Goal: Transaction & Acquisition: Purchase product/service

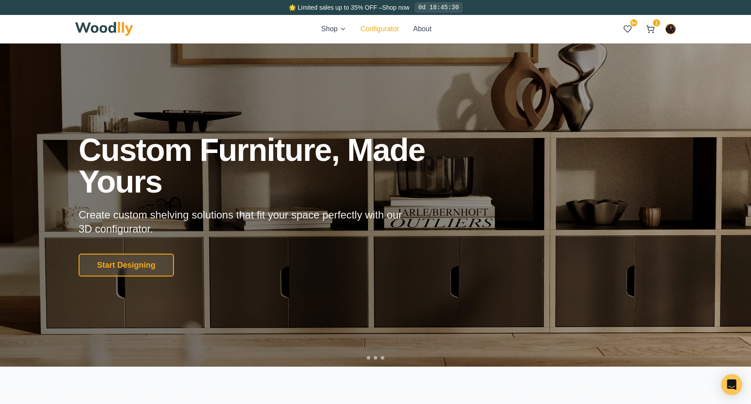
click at [379, 32] on button "Configurator" at bounding box center [380, 29] width 39 height 11
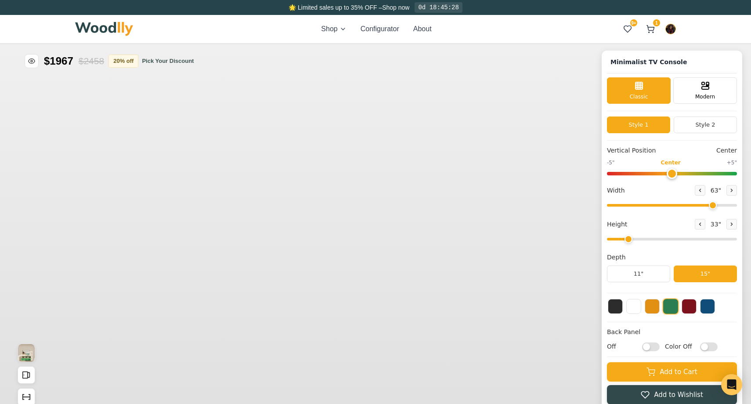
type input "63"
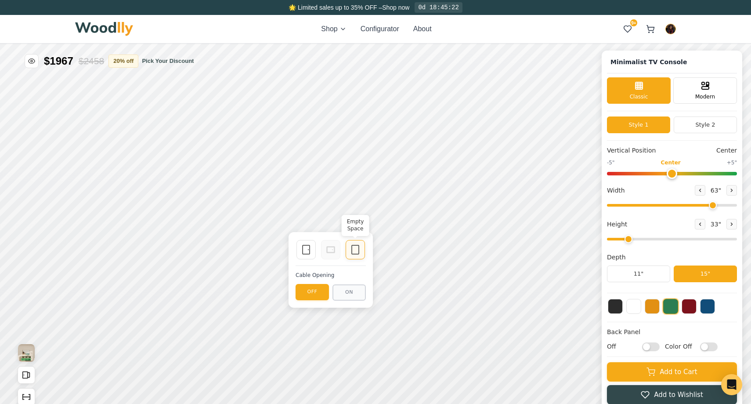
click at [353, 249] on icon at bounding box center [355, 249] width 11 height 11
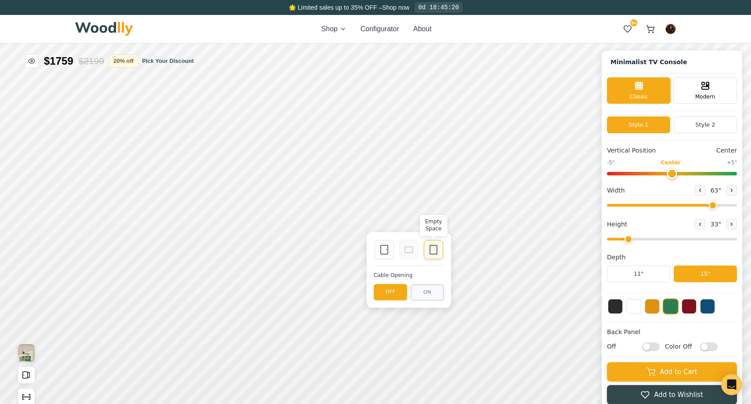
click at [431, 246] on icon at bounding box center [433, 249] width 11 height 11
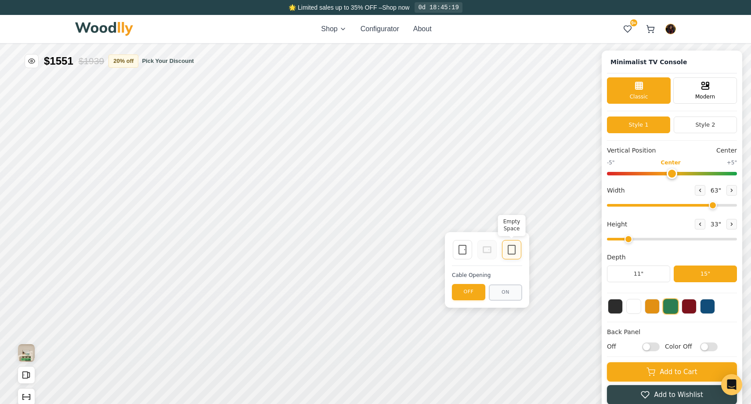
click at [510, 249] on icon at bounding box center [511, 249] width 11 height 11
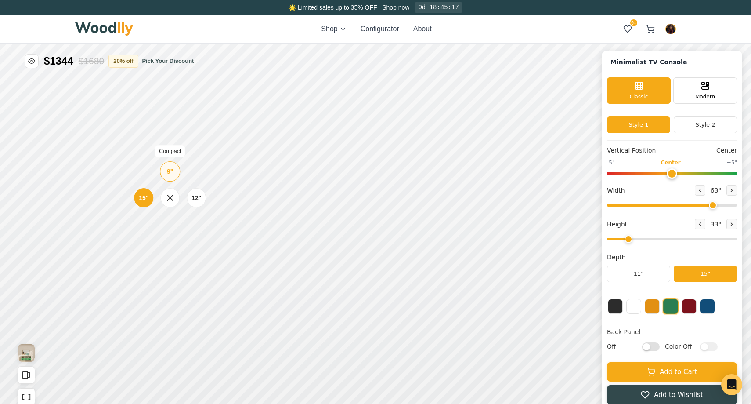
click at [173, 174] on div "9" Compact" at bounding box center [170, 171] width 20 height 20
click at [732, 221] on button at bounding box center [731, 224] width 11 height 11
type input "3"
click at [180, 156] on div "9" Compact" at bounding box center [177, 154] width 20 height 20
click at [332, 173] on icon at bounding box center [331, 172] width 11 height 11
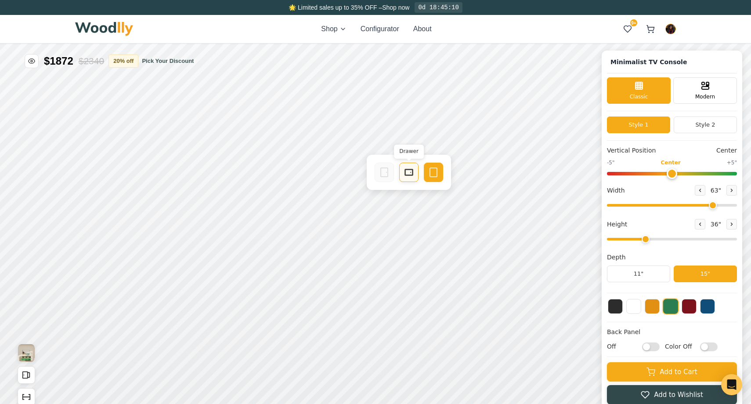
click at [407, 173] on icon at bounding box center [409, 172] width 11 height 11
click at [482, 170] on rect at bounding box center [486, 172] width 8 height 6
click at [411, 206] on icon at bounding box center [409, 207] width 11 height 11
click at [327, 207] on icon at bounding box center [332, 207] width 11 height 11
click at [482, 203] on icon at bounding box center [485, 207] width 11 height 11
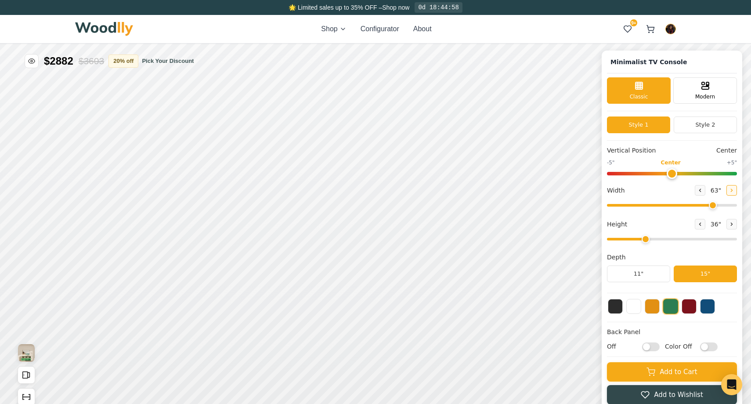
click at [731, 191] on icon at bounding box center [731, 190] width 1 height 3
click at [704, 190] on button at bounding box center [700, 190] width 11 height 11
click at [634, 394] on button "Add to Wishlist" at bounding box center [672, 393] width 130 height 19
click at [629, 25] on icon at bounding box center [627, 29] width 9 height 9
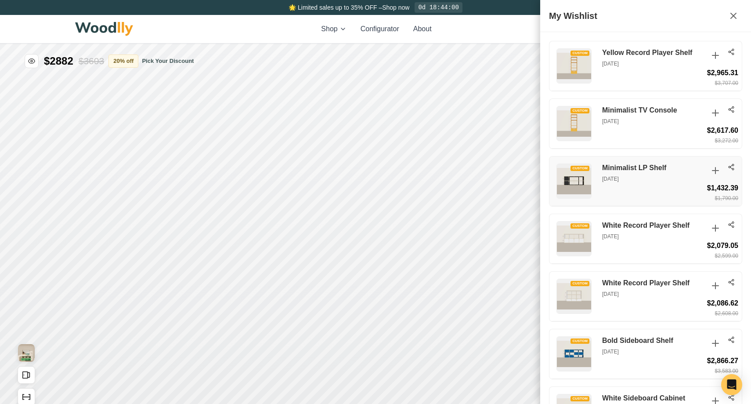
scroll to position [387, 0]
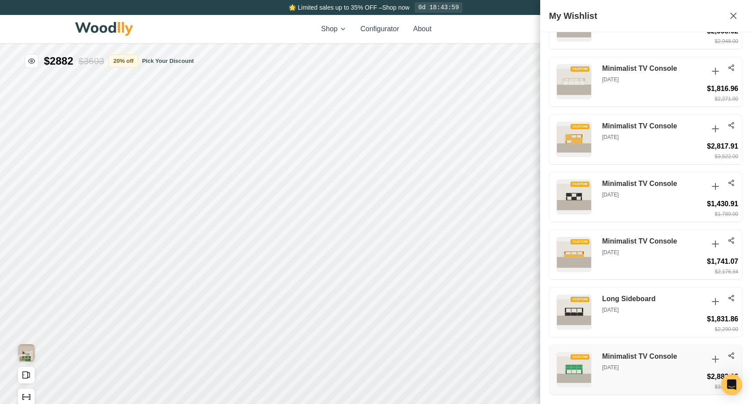
click at [732, 357] on circle at bounding box center [733, 358] width 2 height 2
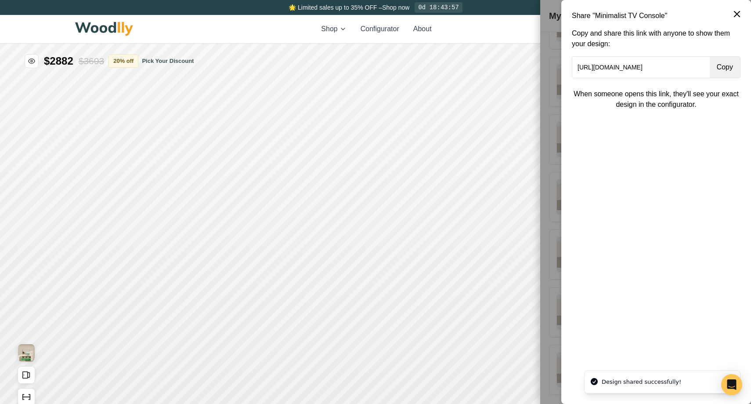
click at [718, 63] on button "Copy" at bounding box center [725, 67] width 30 height 21
click at [735, 11] on icon at bounding box center [737, 14] width 11 height 11
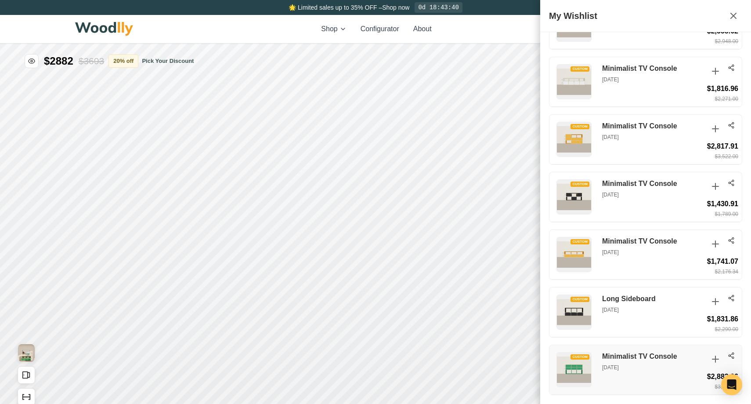
click at [653, 354] on h3 "Minimalist TV Console" at bounding box center [652, 356] width 101 height 9
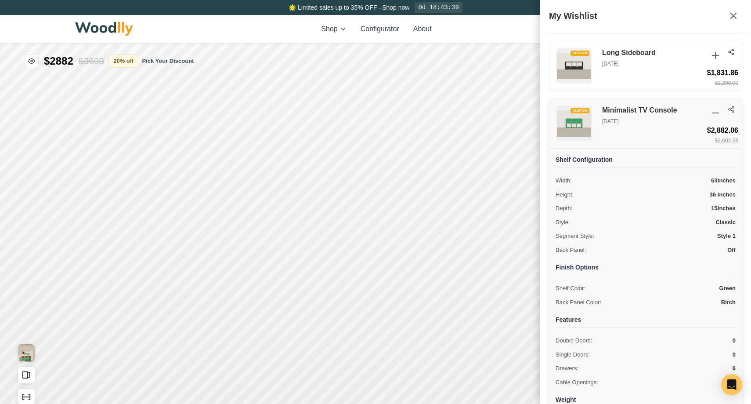
scroll to position [688, 0]
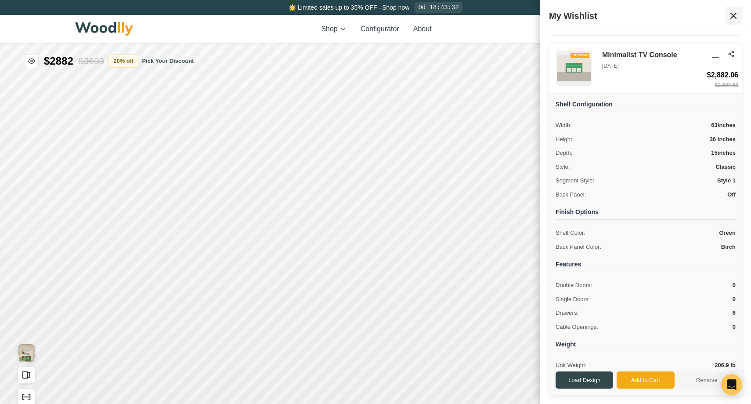
click at [736, 15] on icon at bounding box center [733, 16] width 11 height 11
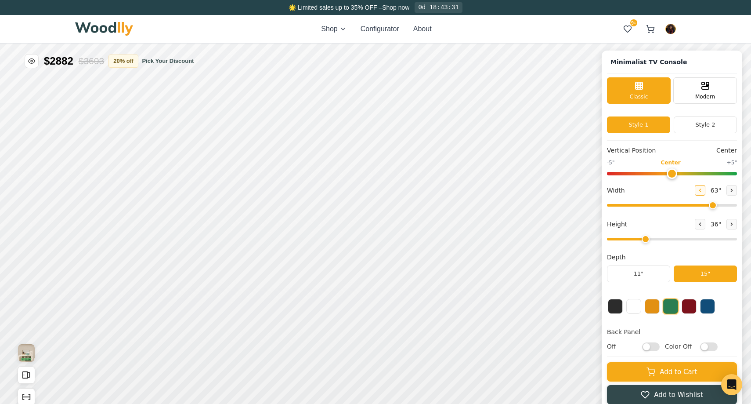
click at [704, 191] on button at bounding box center [700, 190] width 11 height 11
type input "61"
click at [628, 396] on button "Add to Wishlist" at bounding box center [672, 393] width 130 height 19
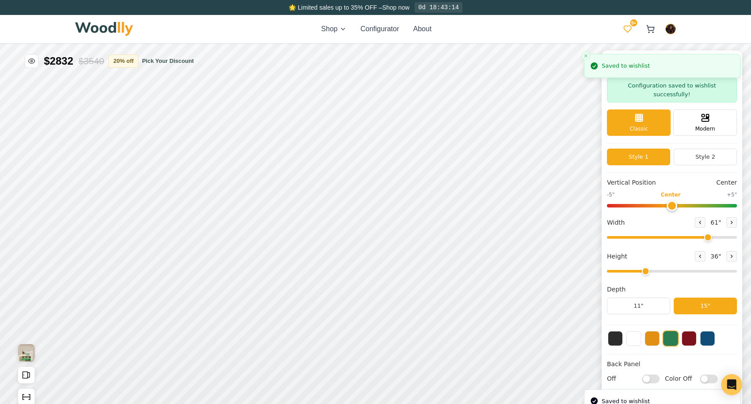
click at [630, 23] on span "9+" at bounding box center [633, 22] width 7 height 7
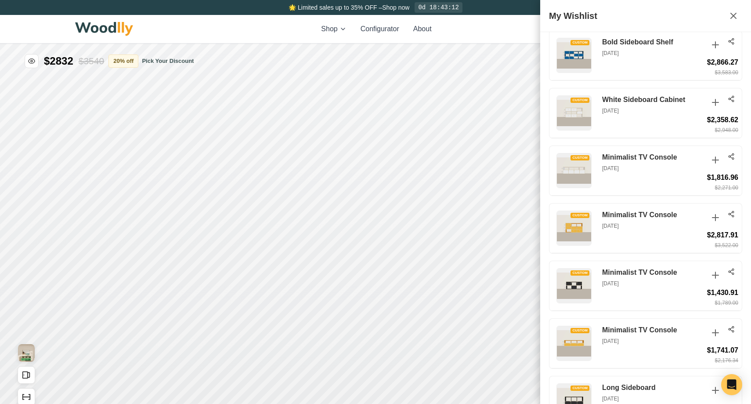
scroll to position [444, 0]
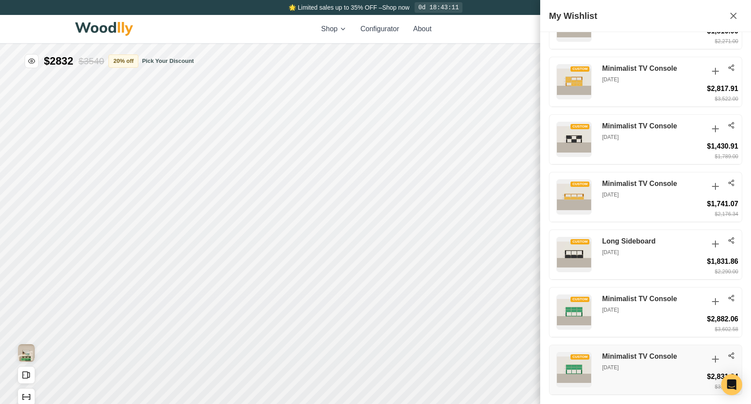
click at [732, 354] on icon at bounding box center [731, 355] width 7 height 7
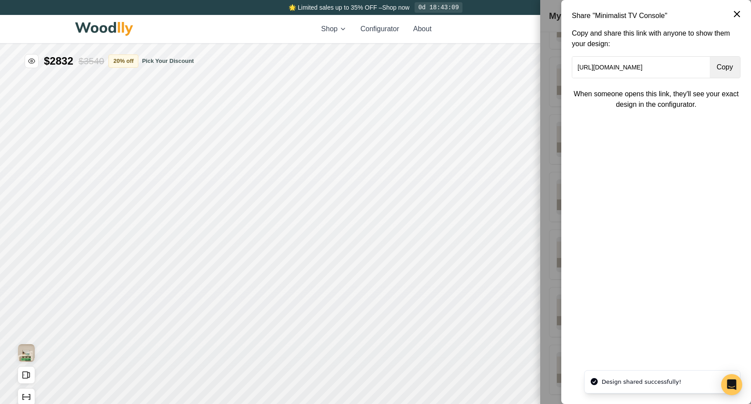
click at [725, 68] on button "Copy" at bounding box center [725, 67] width 30 height 21
click at [741, 12] on icon at bounding box center [737, 14] width 11 height 11
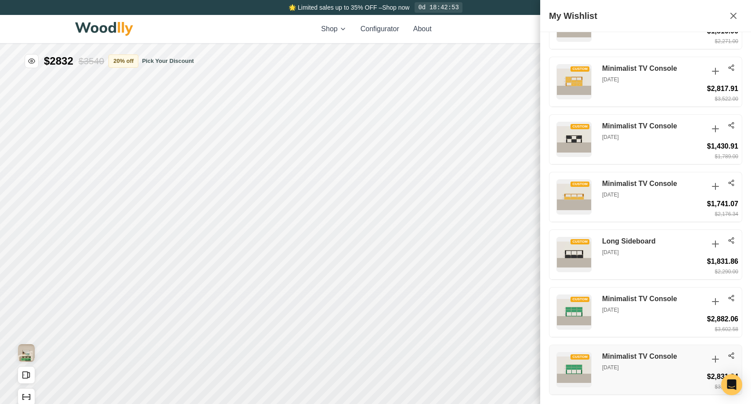
click at [645, 357] on h3 "Minimalist TV Console" at bounding box center [652, 356] width 101 height 9
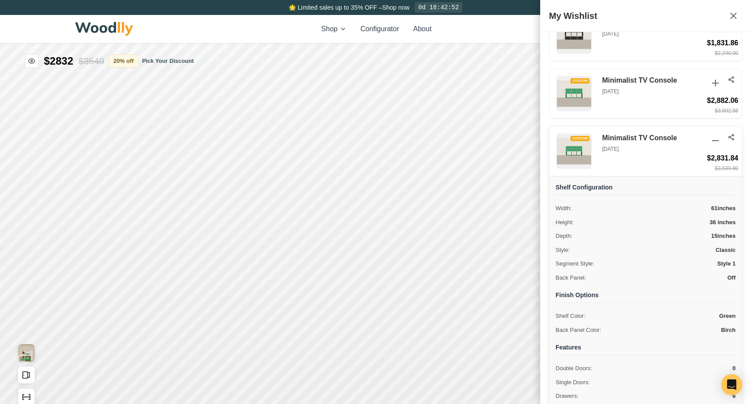
scroll to position [746, 0]
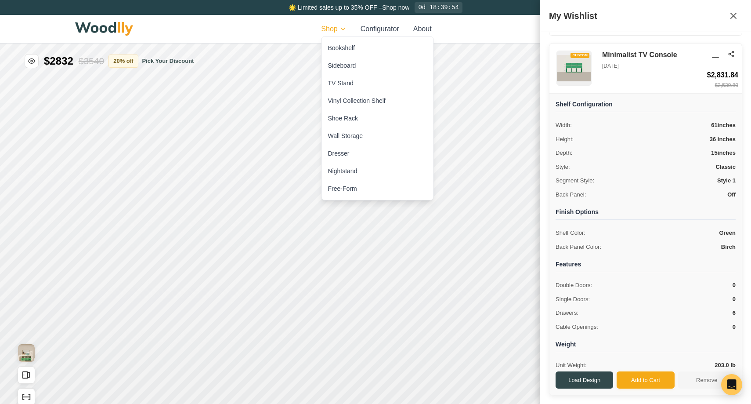
click at [336, 28] on html "🌟 Limited sales up to 35% OFF – Shop now 0d 18:39:54 Shop Configurator About 9+…" at bounding box center [375, 202] width 751 height 404
click at [347, 156] on div "Dresser" at bounding box center [339, 153] width 22 height 9
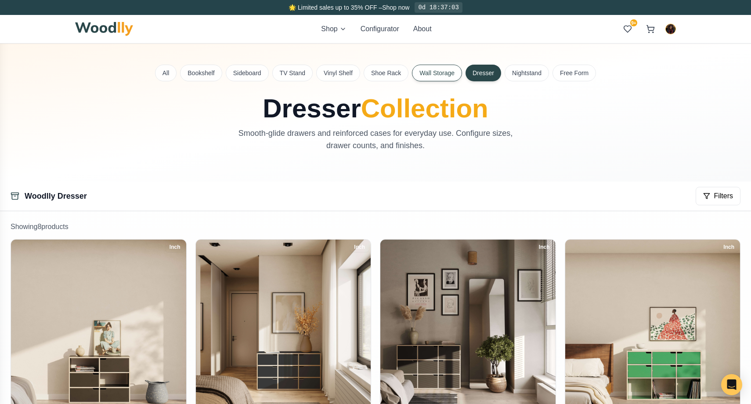
click at [449, 72] on button "Wall Storage" at bounding box center [437, 73] width 50 height 17
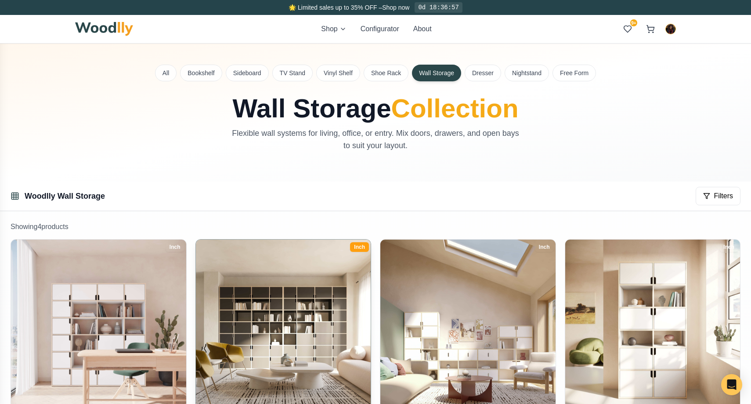
click at [272, 332] on img at bounding box center [283, 327] width 184 height 184
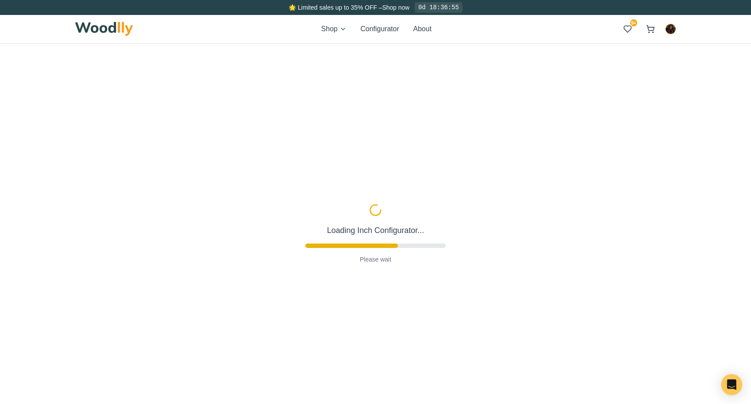
type input "72"
type input "7"
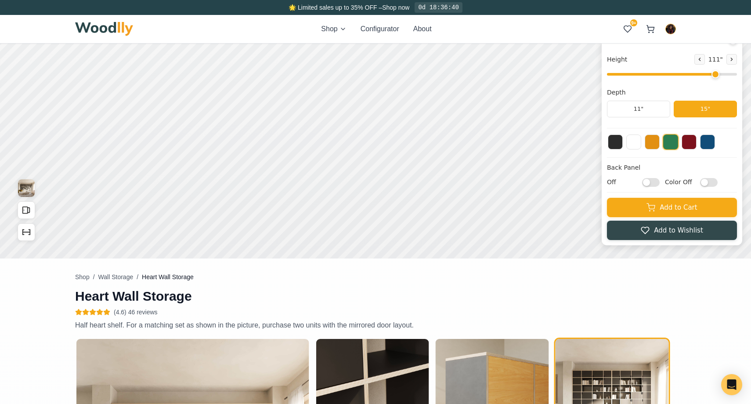
scroll to position [127, 0]
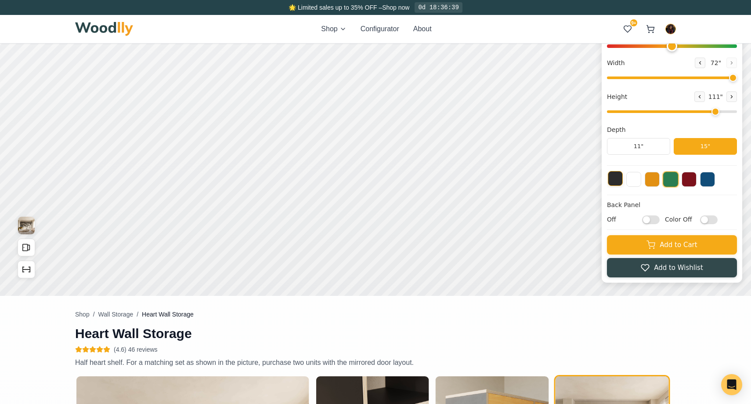
click at [618, 182] on button at bounding box center [615, 178] width 15 height 15
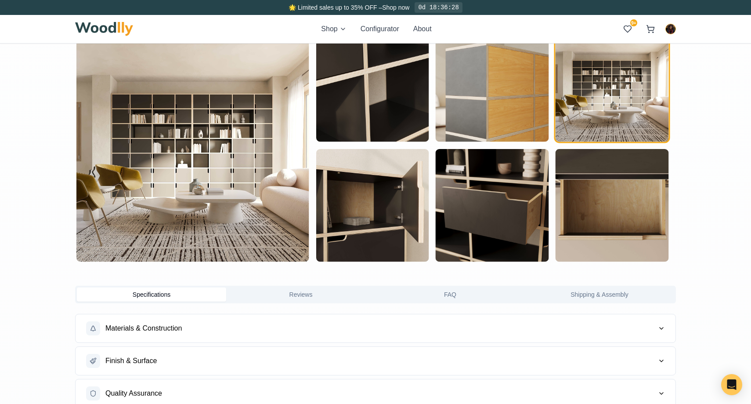
scroll to position [480, 0]
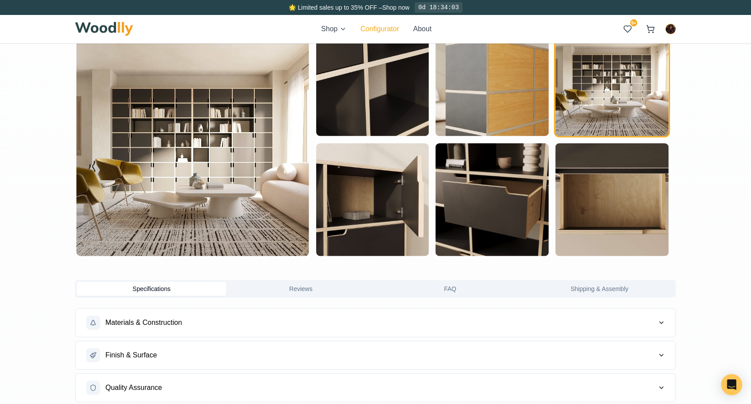
click at [391, 32] on button "Configurator" at bounding box center [380, 29] width 39 height 11
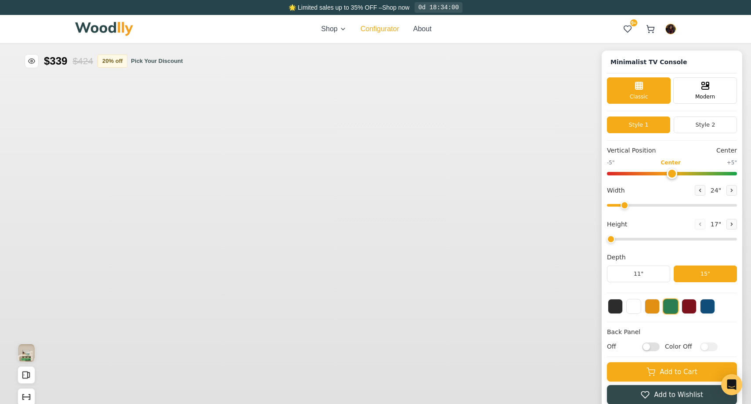
type input "63"
type input "2"
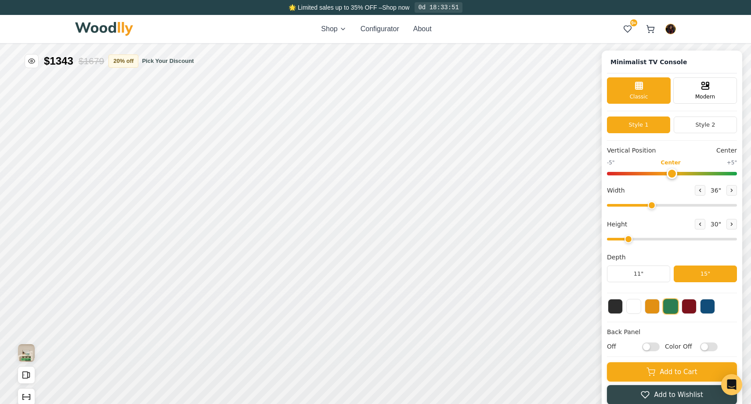
drag, startPoint x: 712, startPoint y: 206, endPoint x: 651, endPoint y: 205, distance: 61.5
type input "36"
click at [651, 205] on input "range" at bounding box center [672, 205] width 130 height 3
click at [251, 258] on div "12"" at bounding box center [247, 255] width 10 height 10
click at [395, 245] on rect at bounding box center [398, 245] width 7 height 9
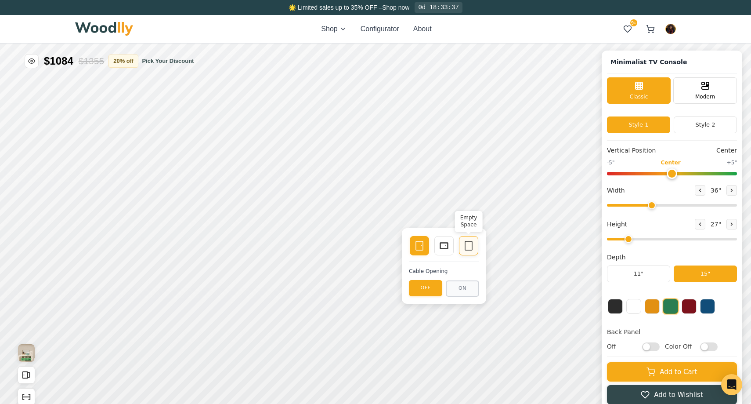
click at [466, 245] on icon at bounding box center [468, 245] width 11 height 11
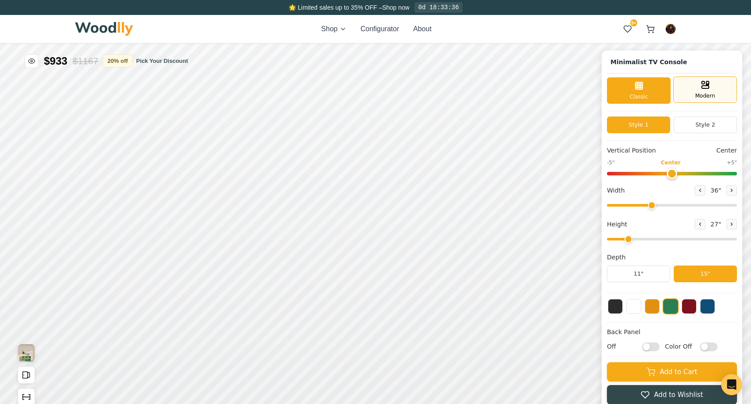
click at [710, 92] on span "Modern" at bounding box center [705, 96] width 20 height 8
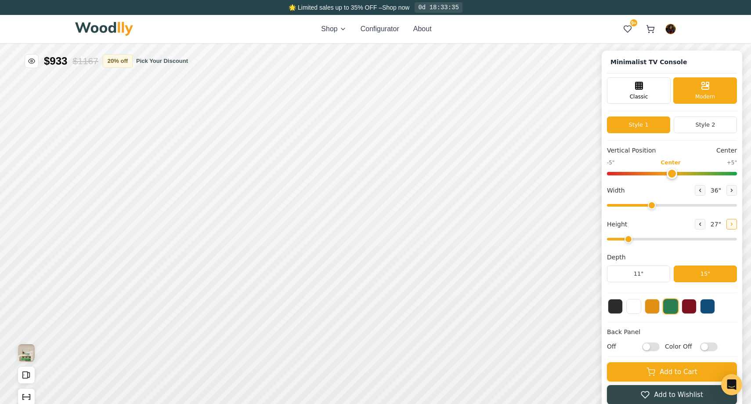
click at [730, 227] on button at bounding box center [731, 224] width 11 height 11
type input "6"
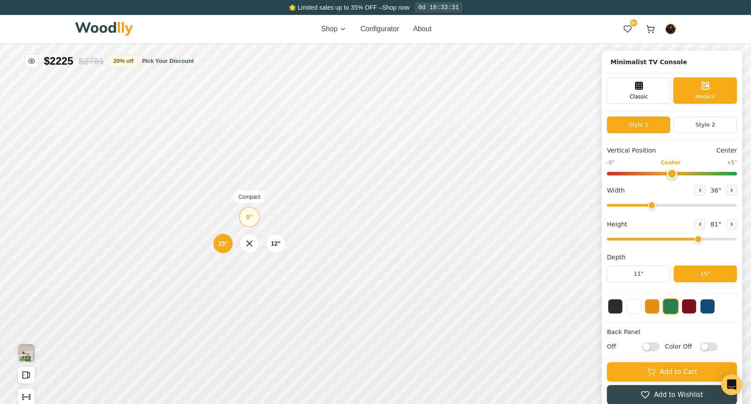
click at [247, 220] on div "9"" at bounding box center [249, 217] width 7 height 10
click at [246, 170] on div "9" 12" 15"" at bounding box center [247, 212] width 88 height 88
click at [273, 170] on div "12"" at bounding box center [272, 170] width 10 height 10
drag, startPoint x: 672, startPoint y: 173, endPoint x: 541, endPoint y: 180, distance: 131.0
type input "-5"
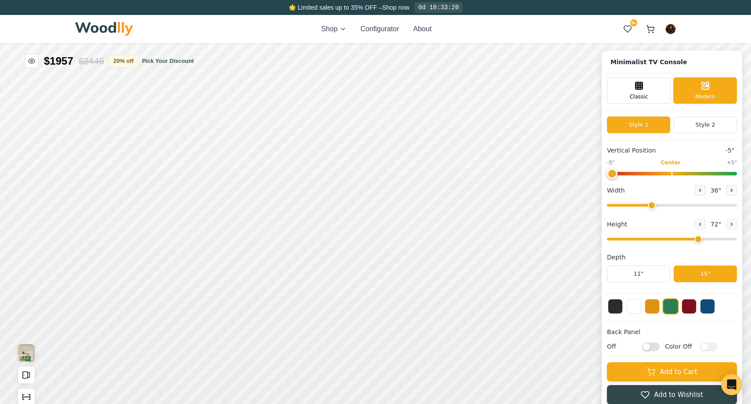
click at [607, 175] on input "range" at bounding box center [672, 174] width 130 height 4
click at [733, 189] on icon at bounding box center [731, 190] width 5 height 5
click at [700, 189] on icon at bounding box center [699, 190] width 5 height 5
type input "36"
type input "-4"
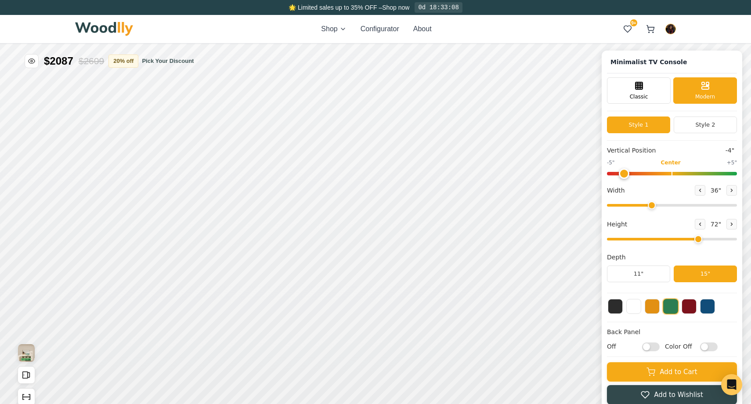
click at [619, 172] on input "range" at bounding box center [672, 174] width 130 height 4
click at [657, 306] on button at bounding box center [652, 305] width 15 height 15
click at [649, 393] on icon at bounding box center [645, 393] width 9 height 9
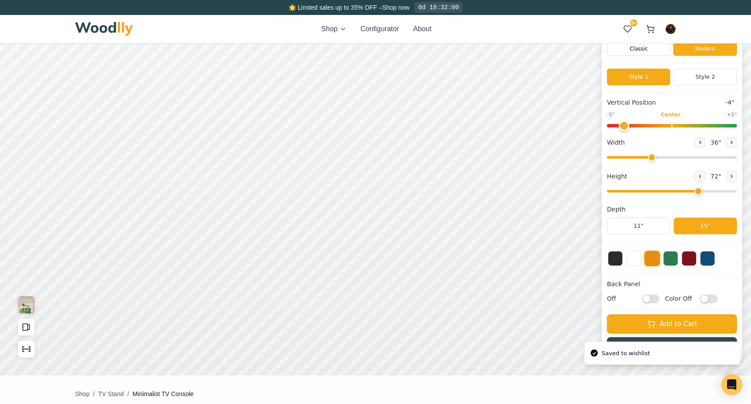
scroll to position [58, 0]
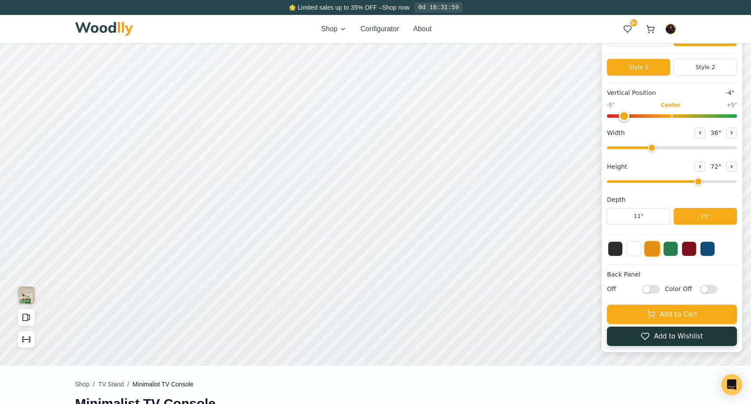
click at [622, 333] on button "Add to Wishlist" at bounding box center [672, 335] width 130 height 19
click at [626, 30] on icon at bounding box center [627, 29] width 9 height 9
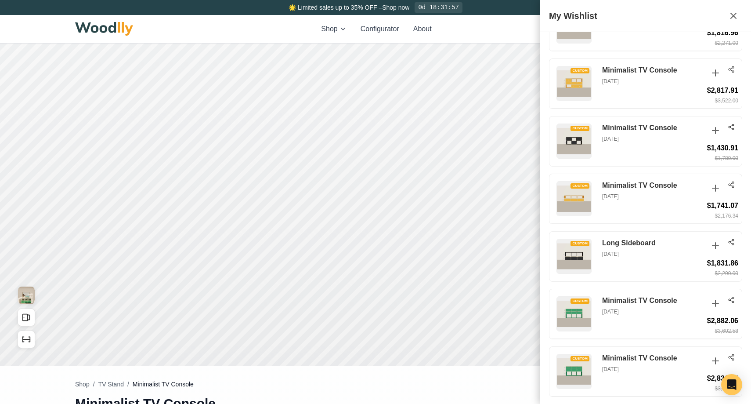
scroll to position [502, 0]
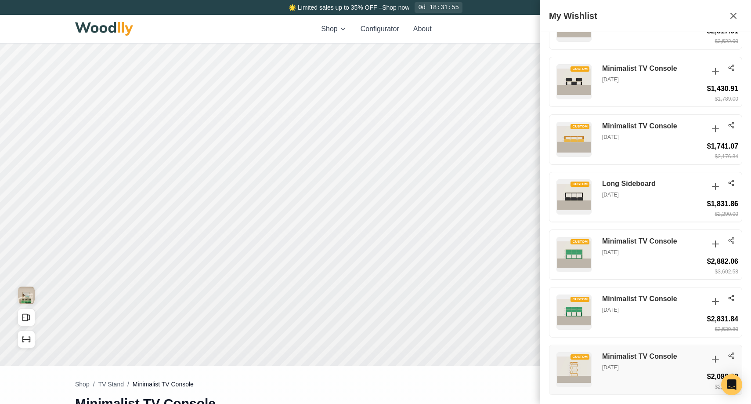
click at [733, 354] on circle at bounding box center [733, 353] width 2 height 2
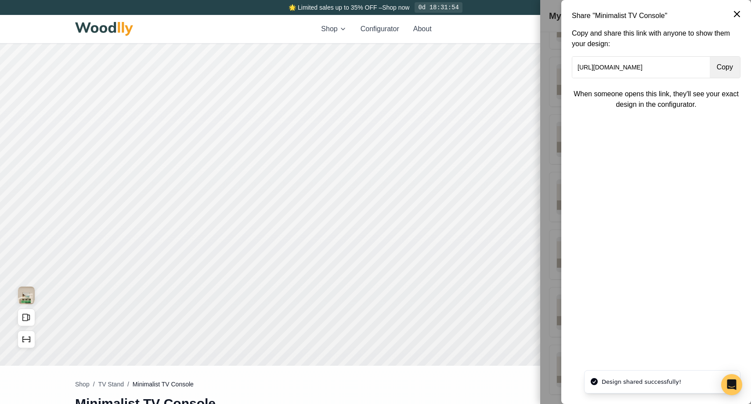
click at [731, 69] on button "Copy" at bounding box center [725, 67] width 30 height 21
click at [736, 13] on icon at bounding box center [737, 14] width 11 height 11
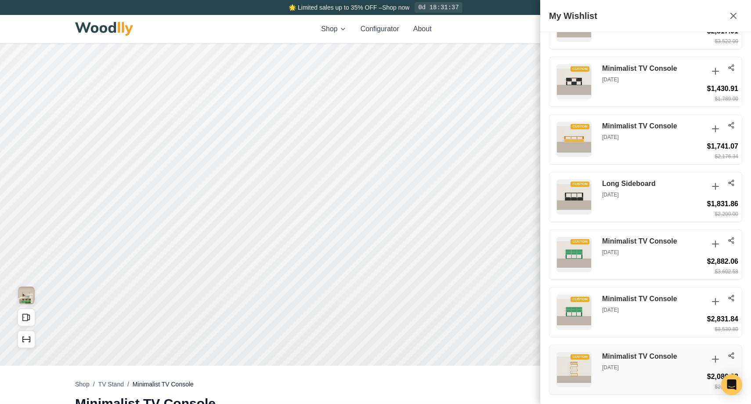
click at [668, 356] on h3 "Minimalist TV Console" at bounding box center [652, 356] width 101 height 9
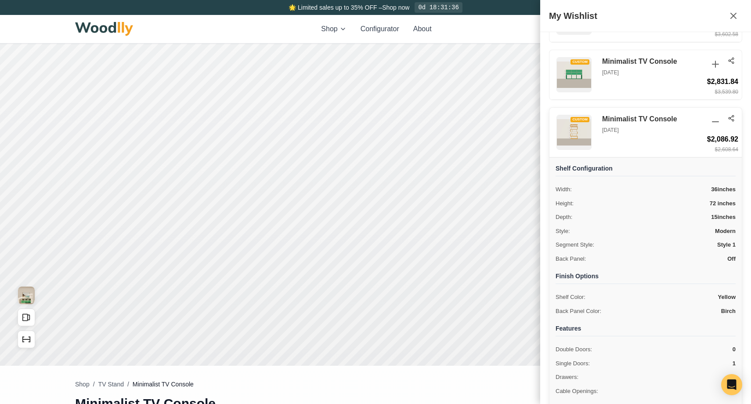
scroll to position [803, 0]
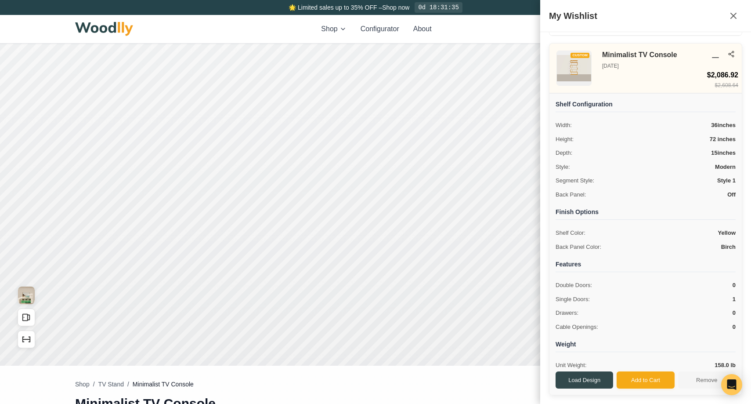
click at [649, 224] on div "Finish Options Shelf Color: Yellow Back Panel Color: Birch" at bounding box center [646, 229] width 180 height 45
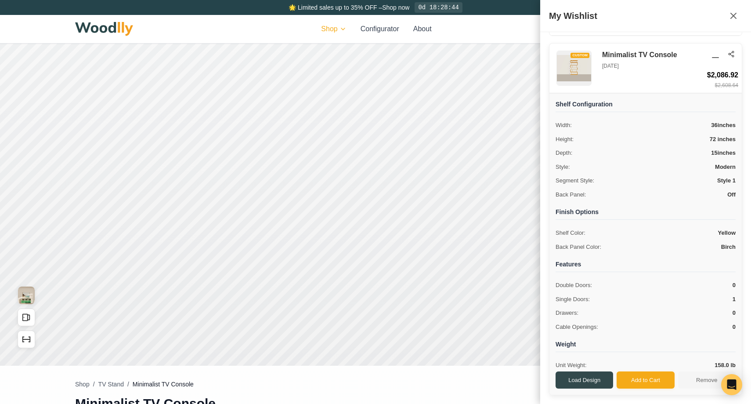
click at [328, 29] on html "🌟 Limited sales up to 35% OFF – Shop now 0d 18:28:44 Shop Configurator About 9+…" at bounding box center [375, 144] width 751 height 404
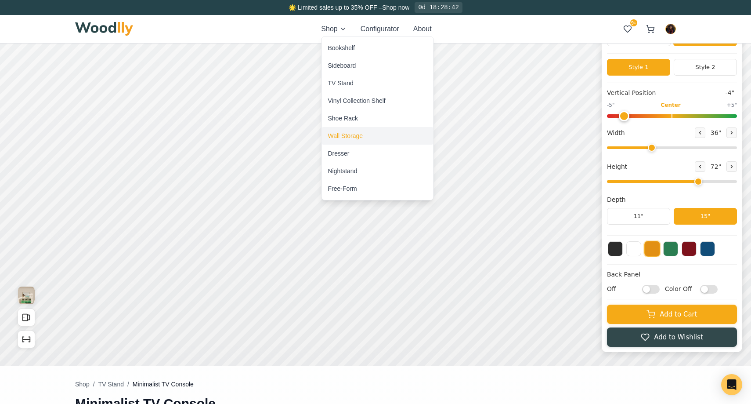
click at [353, 135] on div "Wall Storage" at bounding box center [345, 135] width 35 height 9
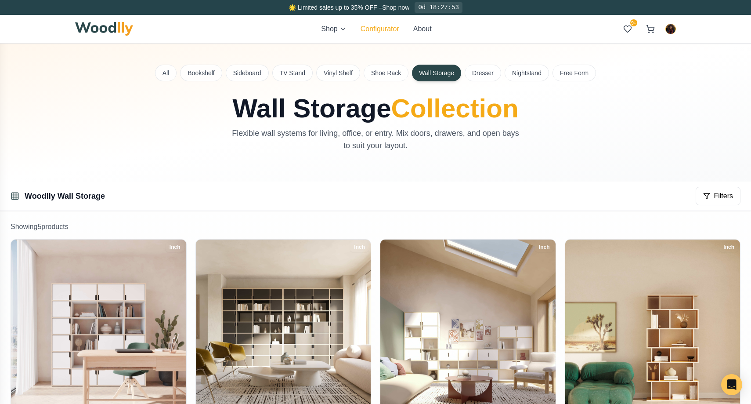
click at [376, 29] on button "Configurator" at bounding box center [380, 29] width 39 height 11
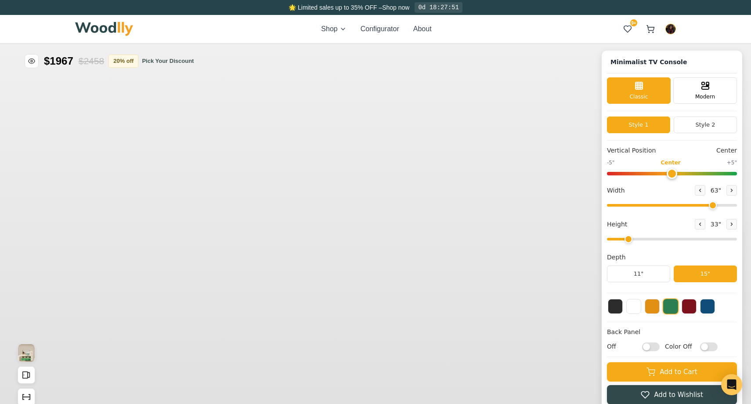
type input "63"
type input "2"
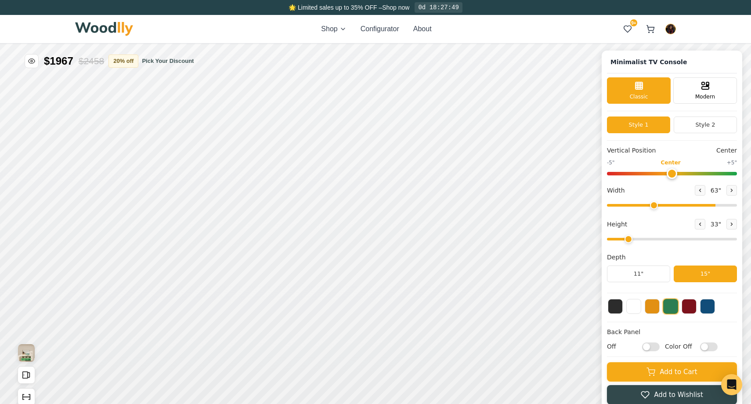
click at [653, 204] on input "range" at bounding box center [672, 205] width 130 height 3
click at [704, 204] on input "range" at bounding box center [672, 205] width 130 height 3
click at [734, 204] on input "range" at bounding box center [672, 205] width 130 height 3
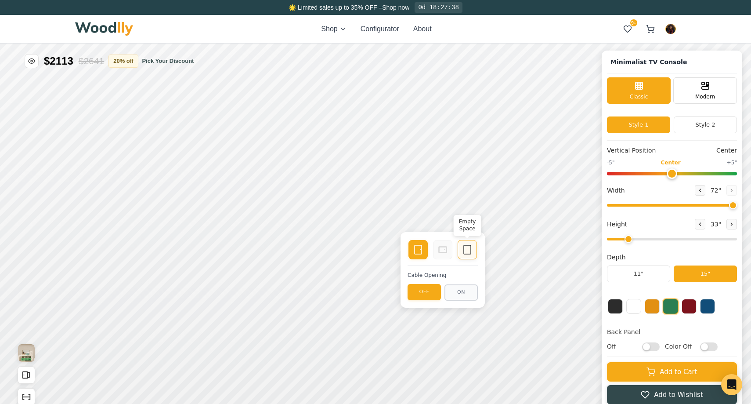
click at [466, 249] on icon at bounding box center [467, 249] width 11 height 11
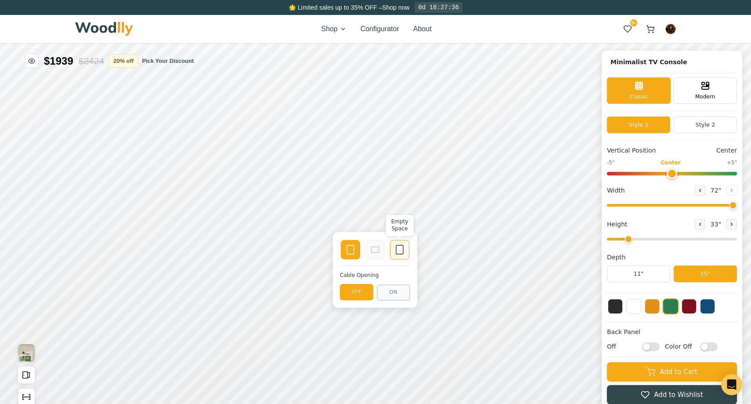
click at [396, 247] on icon at bounding box center [399, 249] width 11 height 11
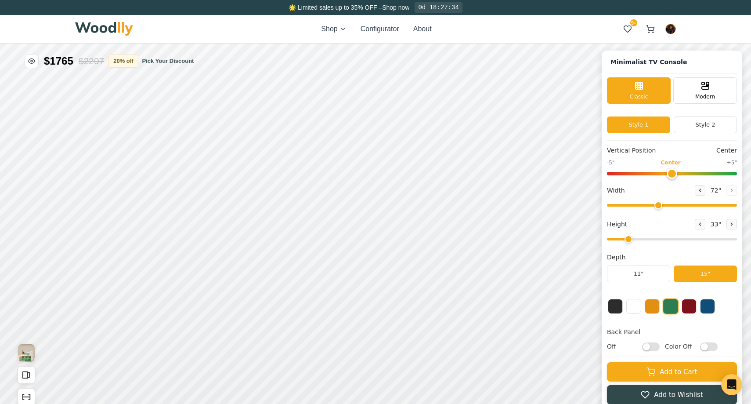
type input "39"
click at [657, 204] on input "range" at bounding box center [672, 205] width 130 height 3
type input "5"
click at [732, 173] on input "range" at bounding box center [672, 174] width 130 height 4
click at [732, 174] on input "range" at bounding box center [672, 174] width 130 height 4
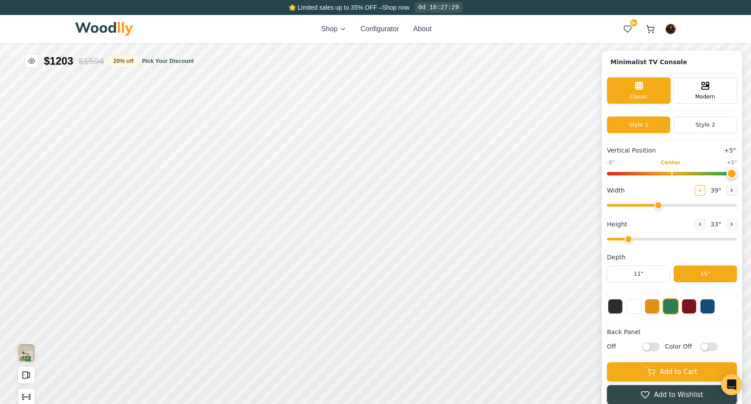
click at [698, 191] on icon at bounding box center [699, 190] width 5 height 5
type input "35"
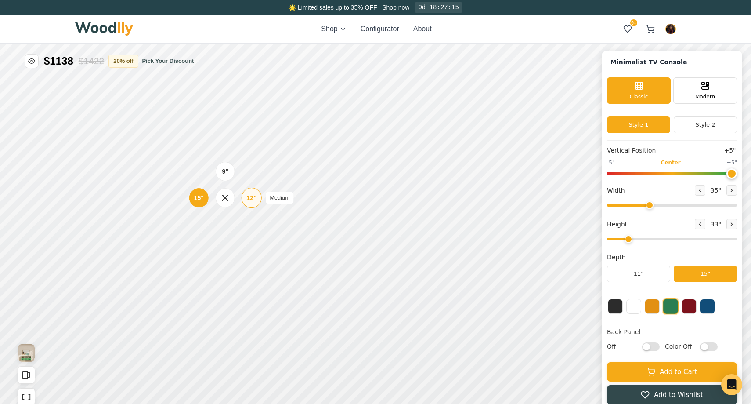
click at [251, 194] on div "12"" at bounding box center [251, 198] width 10 height 10
click at [729, 224] on icon at bounding box center [731, 223] width 5 height 5
click at [734, 222] on icon at bounding box center [731, 223] width 5 height 5
type input "5"
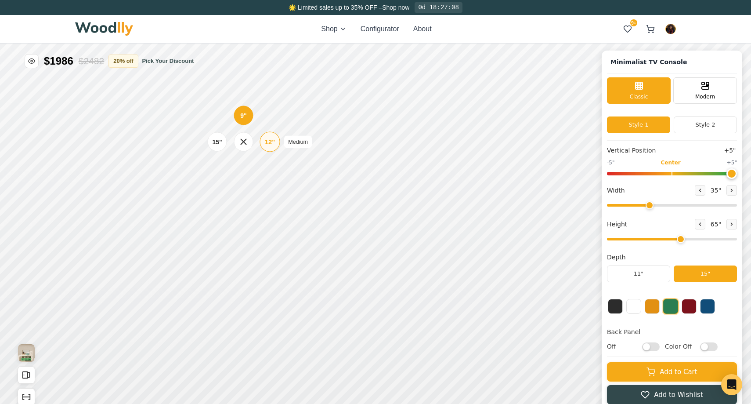
click at [269, 144] on div "12"" at bounding box center [270, 142] width 10 height 10
click at [370, 179] on rect at bounding box center [366, 179] width 7 height 9
click at [623, 394] on button "Add to Wishlist" at bounding box center [672, 393] width 130 height 19
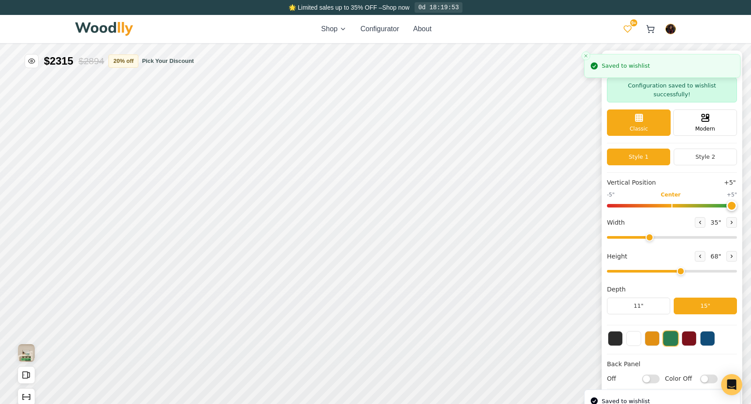
click at [624, 27] on icon at bounding box center [627, 29] width 9 height 9
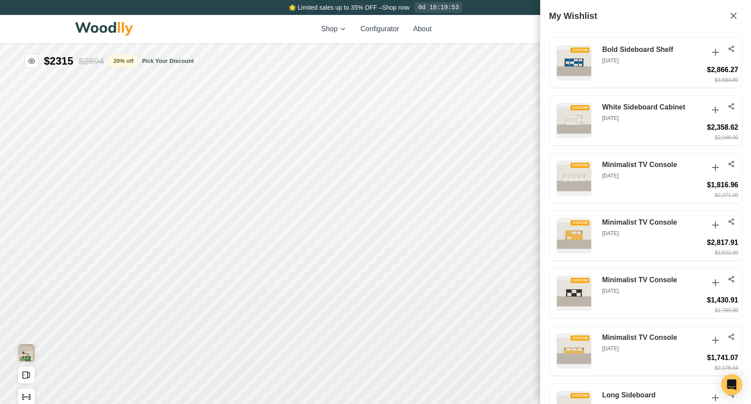
scroll to position [559, 0]
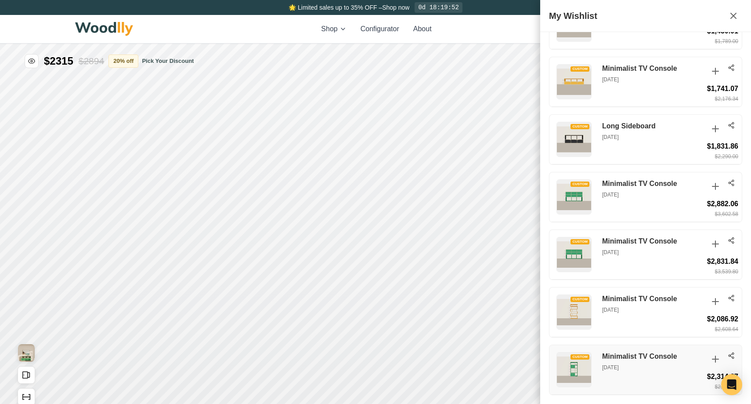
click at [733, 353] on icon at bounding box center [731, 355] width 7 height 7
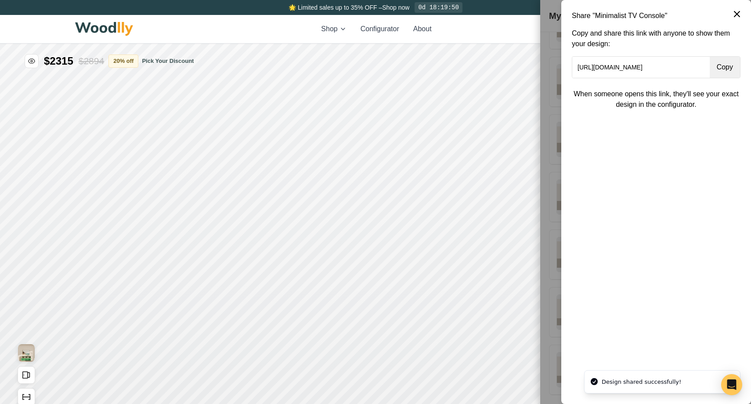
click at [725, 60] on button "Copy" at bounding box center [725, 67] width 30 height 21
click at [740, 15] on icon at bounding box center [737, 14] width 11 height 11
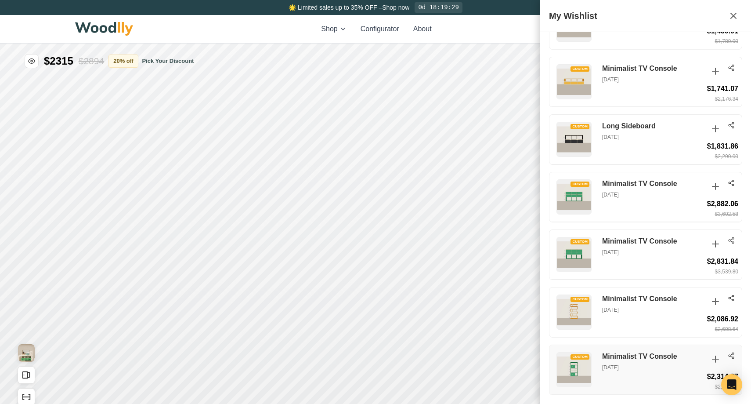
click at [640, 367] on p "[DATE]" at bounding box center [652, 367] width 101 height 8
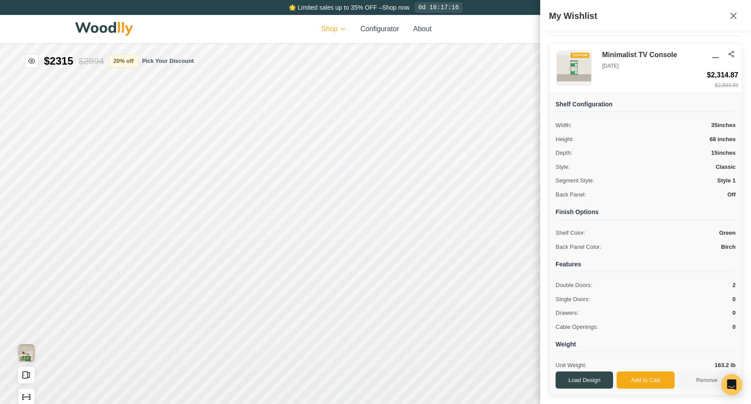
click at [335, 33] on html "🌟 Limited sales up to 35% OFF – Shop now 0d 18:17:16 Shop Configurator About 9+…" at bounding box center [375, 202] width 751 height 404
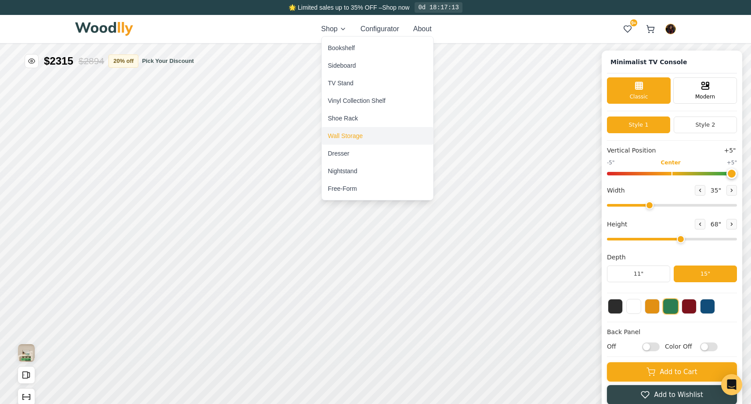
click at [350, 132] on div "Wall Storage" at bounding box center [345, 135] width 35 height 9
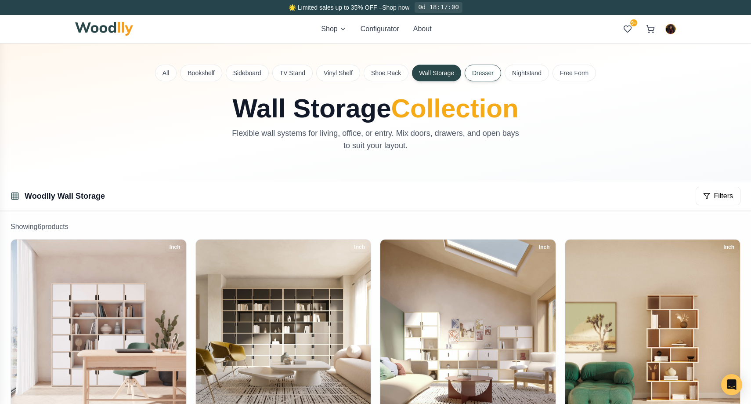
click at [472, 73] on button "Dresser" at bounding box center [483, 73] width 36 height 17
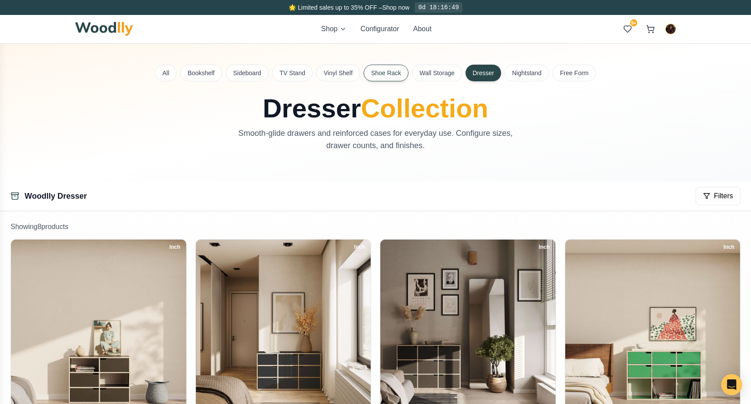
click at [397, 70] on button "Shoe Rack" at bounding box center [386, 73] width 45 height 17
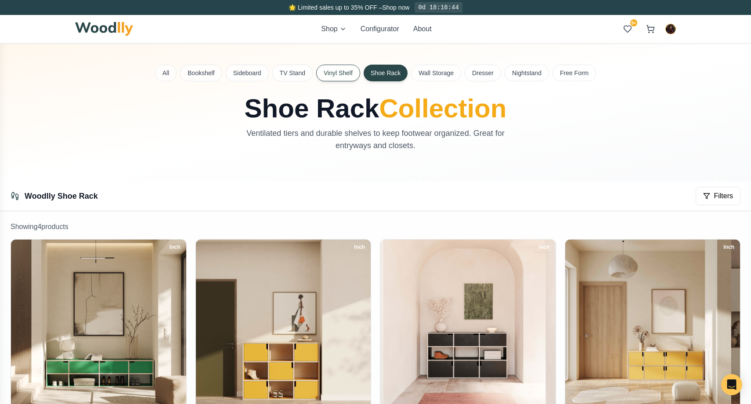
click at [325, 78] on button "Vinyl Shelf" at bounding box center [338, 73] width 44 height 17
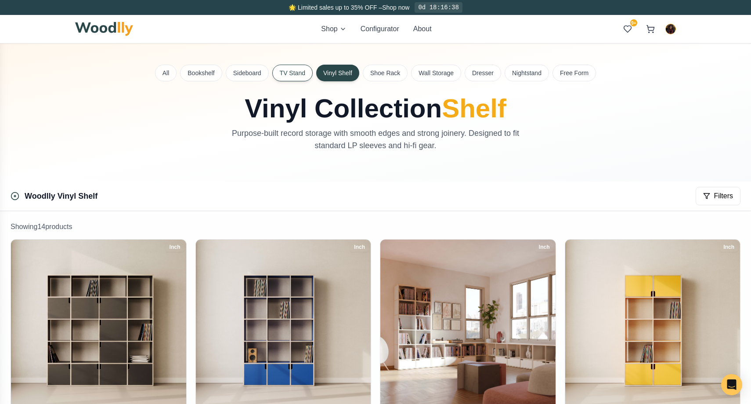
click at [299, 71] on button "TV Stand" at bounding box center [292, 73] width 40 height 17
